Goal: Navigation & Orientation: Find specific page/section

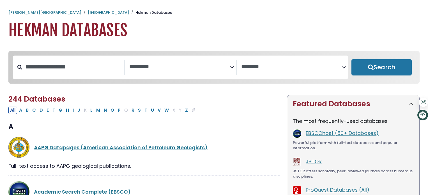
select select "Database Subject Filter"
select select "Database Vendors Filter"
click at [88, 14] on link "[GEOGRAPHIC_DATA]" at bounding box center [108, 12] width 41 height 5
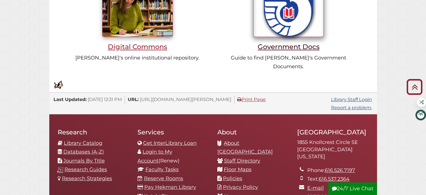
scroll to position [622, 0]
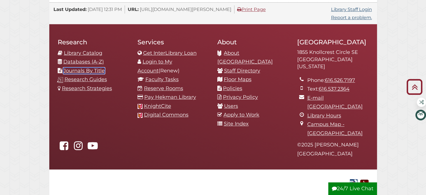
click at [99, 68] on link "Journals By Title" at bounding box center [83, 71] width 41 height 6
